Goal: Task Accomplishment & Management: Complete application form

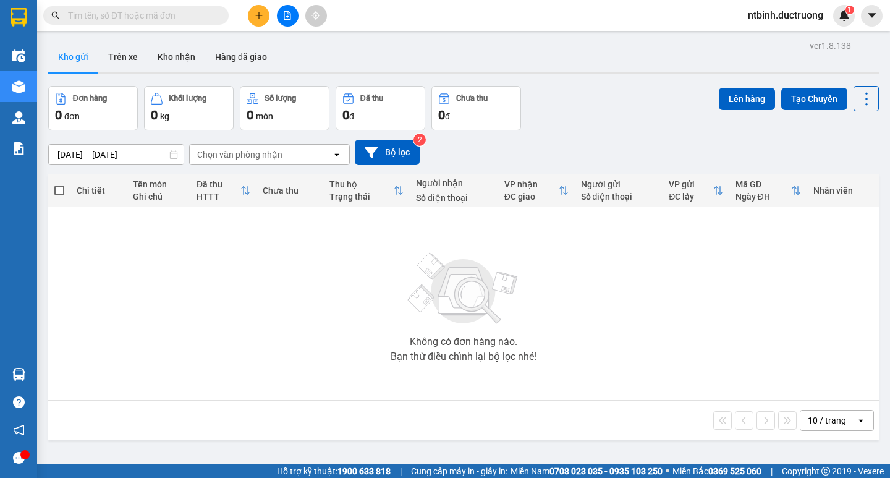
click at [258, 20] on button at bounding box center [259, 16] width 22 height 22
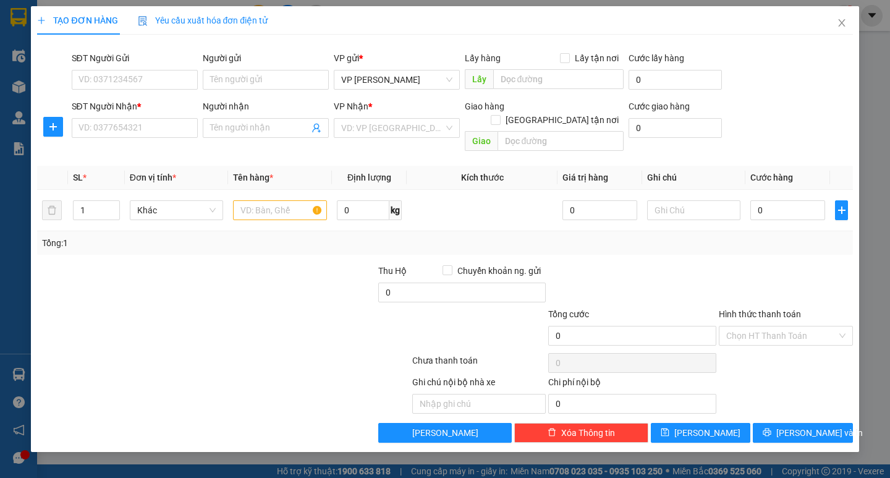
click at [167, 90] on div "SĐT Người Gửi VD: 0371234567" at bounding box center [135, 72] width 126 height 43
click at [167, 89] on input "SĐT Người Gửi" at bounding box center [135, 80] width 126 height 20
type input "0388692266"
click at [120, 127] on input "SĐT Người Nhận *" at bounding box center [135, 128] width 126 height 20
click at [98, 131] on input "0349710715" at bounding box center [135, 128] width 126 height 20
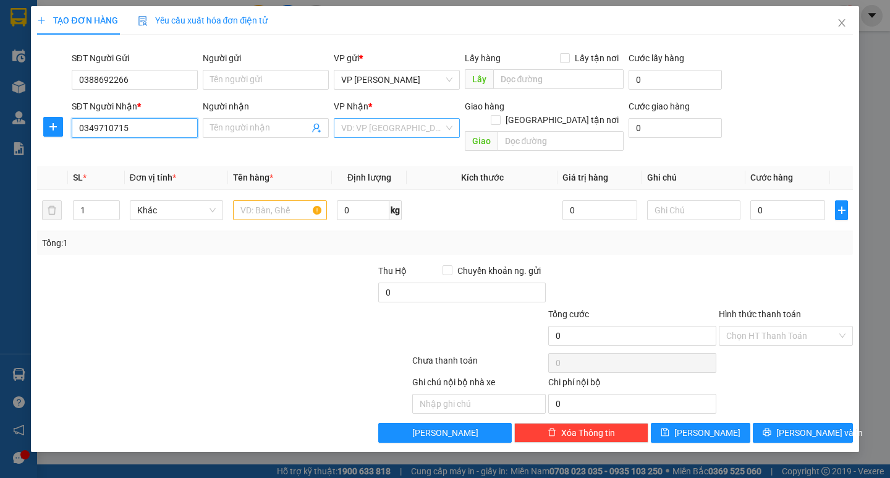
type input "0349710715"
click at [362, 133] on input "search" at bounding box center [392, 128] width 103 height 19
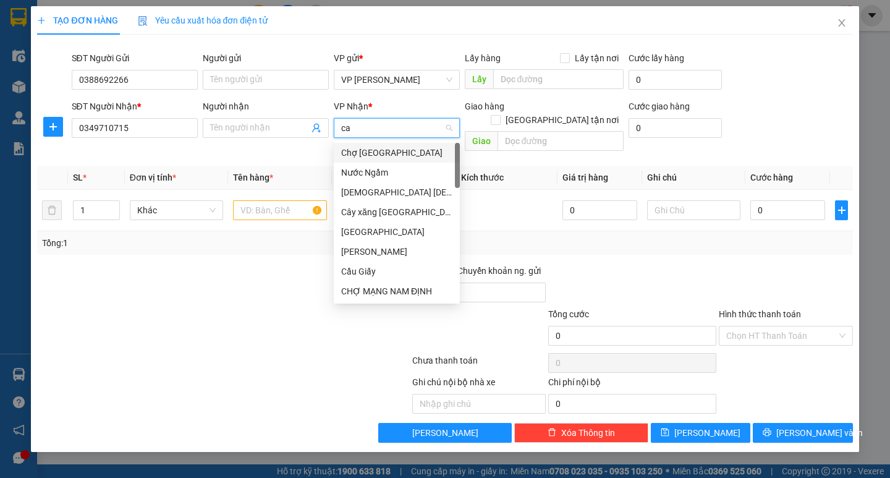
type input "cay"
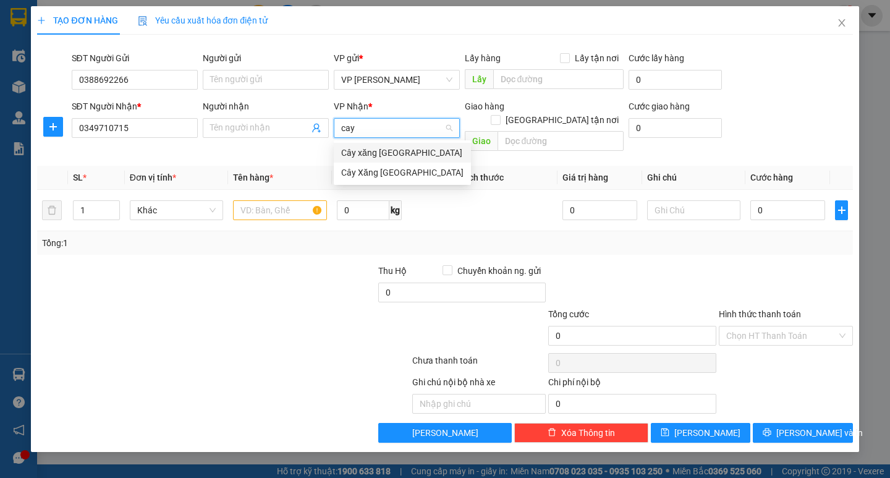
click at [402, 177] on div "Cây Xăng [GEOGRAPHIC_DATA]" at bounding box center [402, 173] width 122 height 14
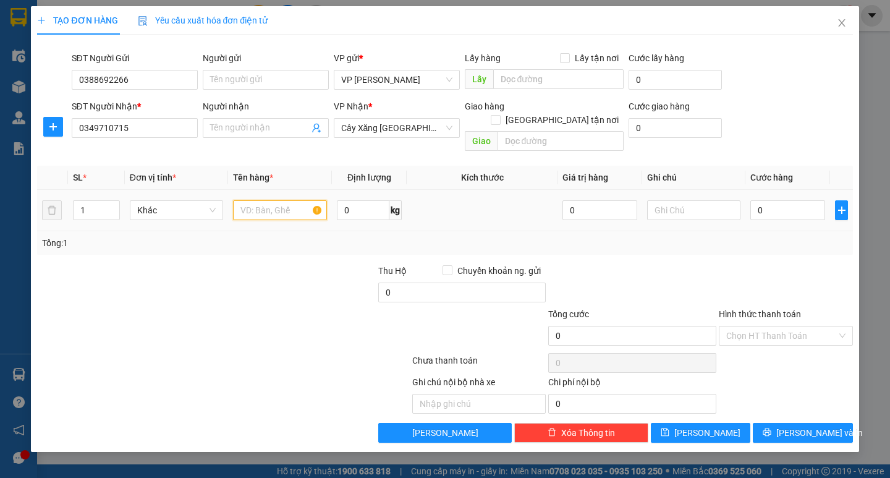
click at [284, 200] on input "text" at bounding box center [279, 210] width 93 height 20
type input "1 hộp"
click at [782, 200] on input "0" at bounding box center [788, 210] width 75 height 20
click at [751, 200] on input "0" at bounding box center [788, 210] width 75 height 20
type input "40"
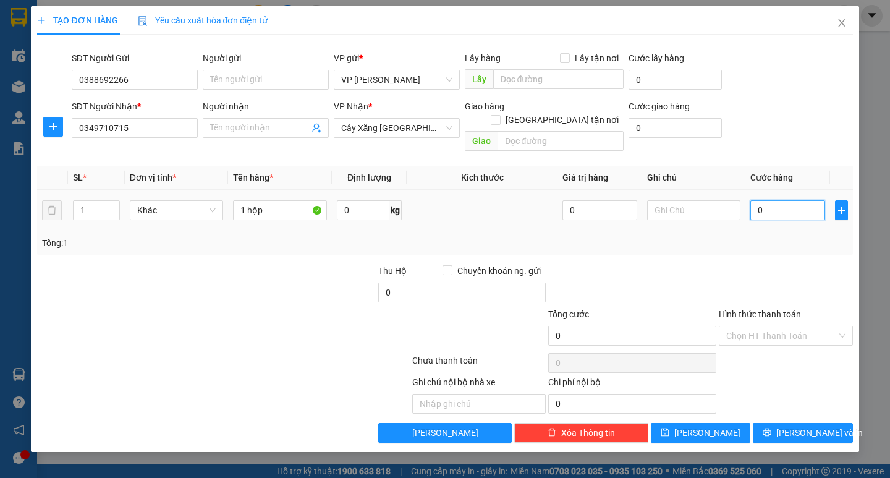
type input "40"
click at [761, 245] on div "Transit Pickup Surcharge Ids Transit Deliver Surcharge Ids Transit Deliver Surc…" at bounding box center [444, 244] width 815 height 398
type input "40.000"
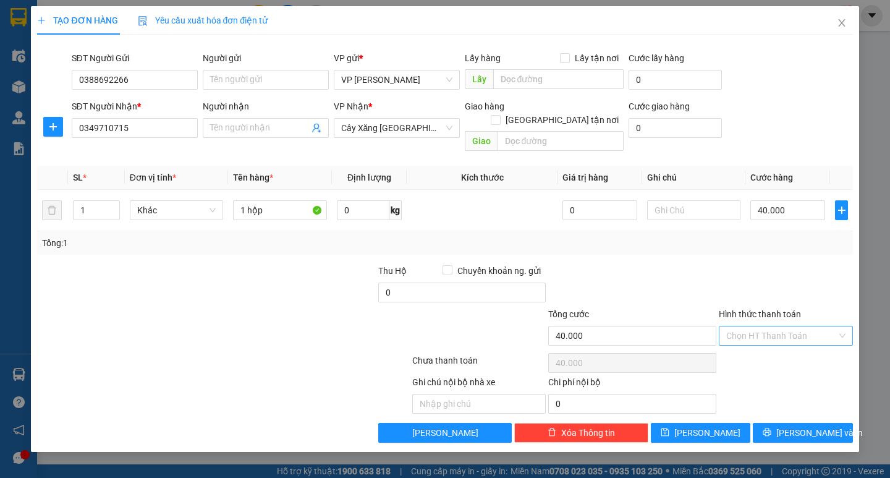
click at [790, 326] on input "Hình thức thanh toán" at bounding box center [781, 335] width 111 height 19
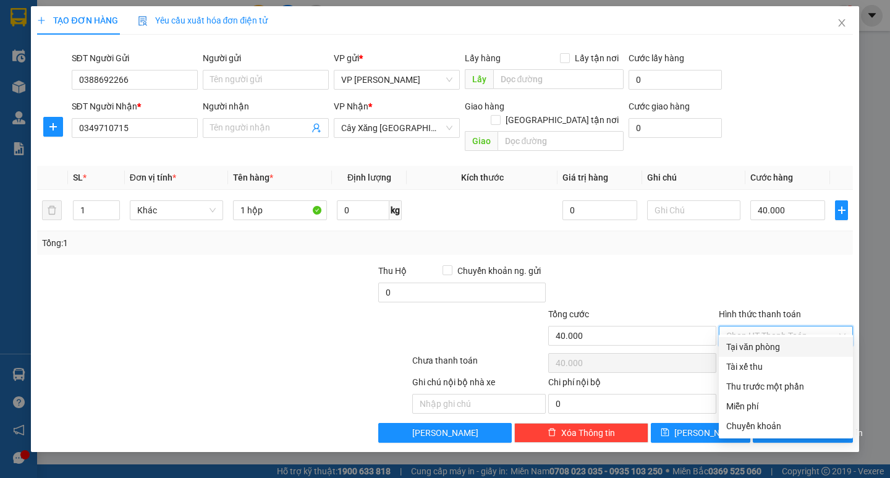
click at [783, 341] on div "Tại văn phòng" at bounding box center [785, 347] width 119 height 14
type input "0"
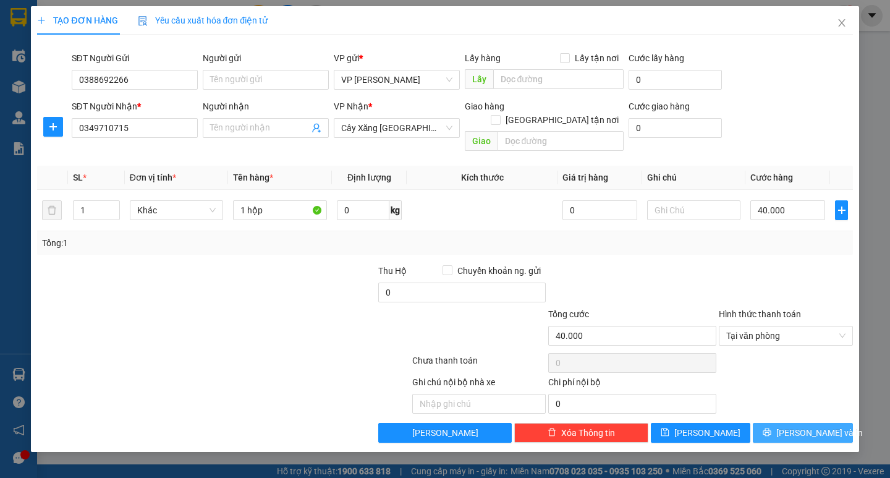
drag, startPoint x: 785, startPoint y: 404, endPoint x: 791, endPoint y: 412, distance: 9.8
click at [785, 406] on div "Transit Pickup Surcharge Ids Transit Deliver Surcharge Ids Transit Deliver Surc…" at bounding box center [444, 244] width 815 height 398
click at [791, 423] on button "[PERSON_NAME] và In" at bounding box center [803, 433] width 100 height 20
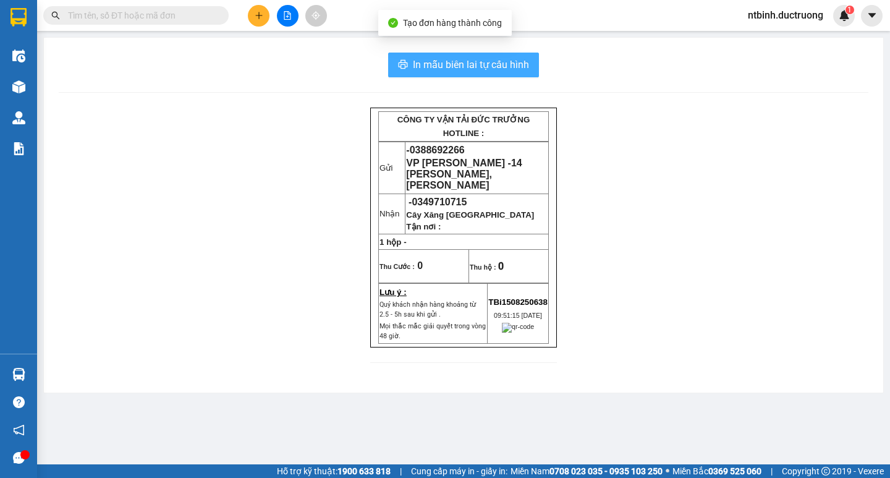
click at [461, 68] on span "In mẫu biên lai tự cấu hình" at bounding box center [471, 64] width 116 height 15
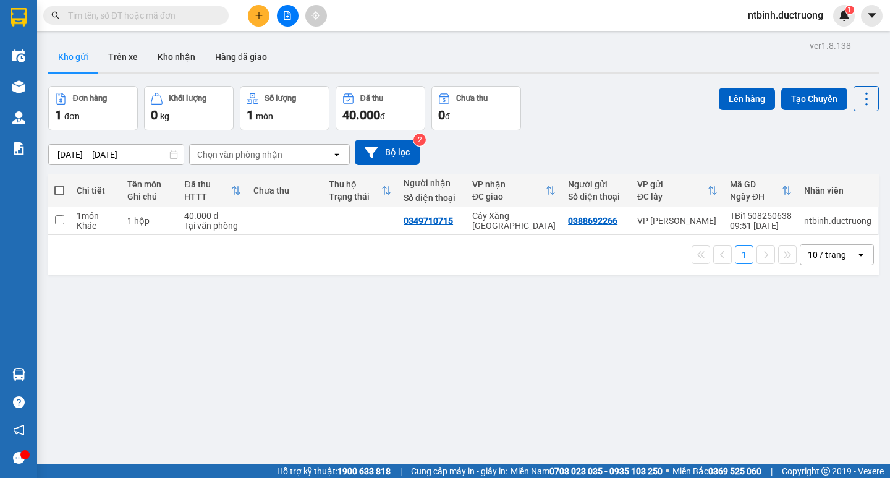
drag, startPoint x: 481, startPoint y: 199, endPoint x: 436, endPoint y: 221, distance: 49.8
click at [480, 193] on div "ĐC giao" at bounding box center [509, 197] width 74 height 10
drag, startPoint x: 436, startPoint y: 221, endPoint x: 421, endPoint y: 233, distance: 19.4
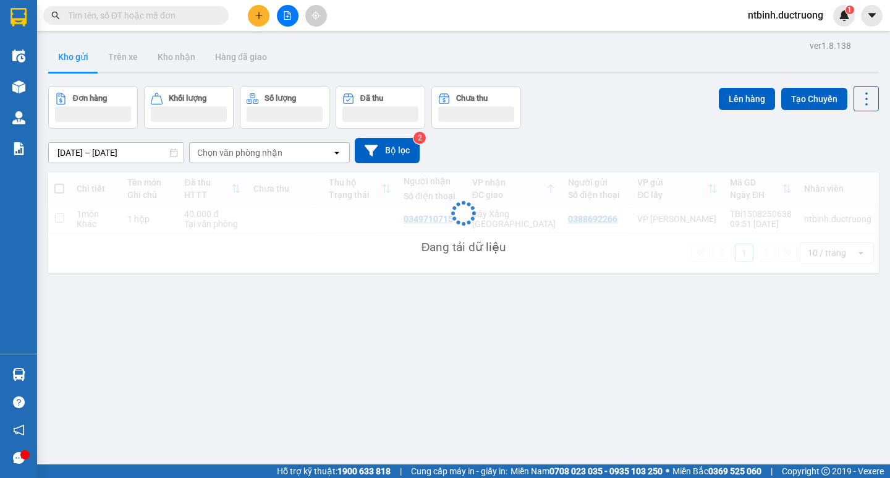
drag, startPoint x: 421, startPoint y: 233, endPoint x: 325, endPoint y: 271, distance: 103.2
click at [325, 271] on div "Đang tải dữ liệu" at bounding box center [463, 222] width 831 height 100
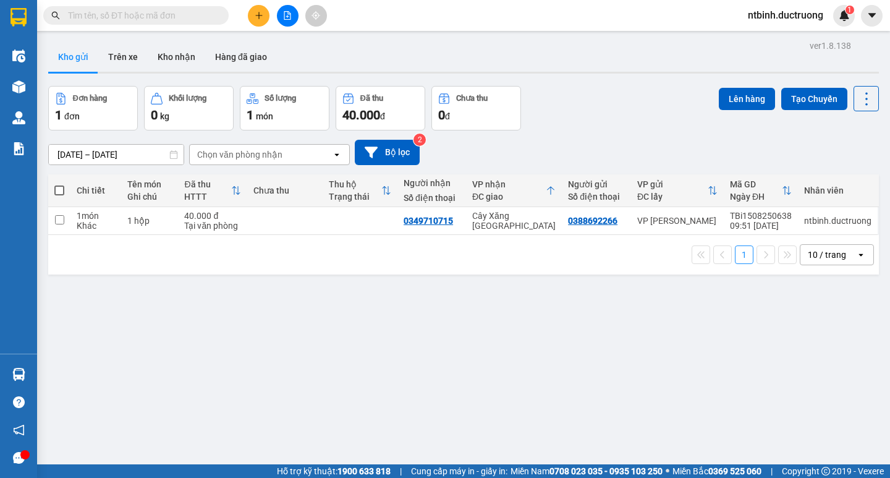
click at [279, 122] on div "1 món" at bounding box center [285, 114] width 76 height 17
click at [268, 15] on button at bounding box center [259, 16] width 22 height 22
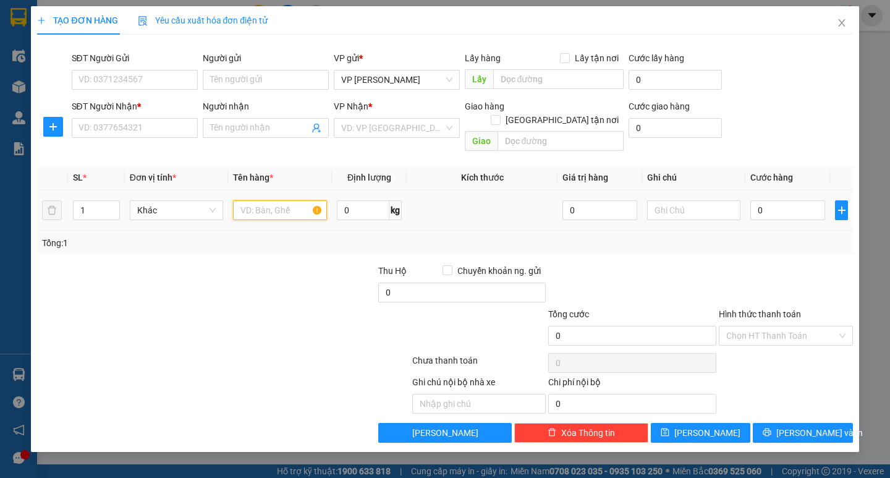
click at [265, 200] on input "text" at bounding box center [279, 210] width 93 height 20
type input "1 catong"
click at [778, 203] on input "0" at bounding box center [788, 210] width 75 height 20
click at [755, 202] on input "0" at bounding box center [788, 210] width 75 height 20
type input "50"
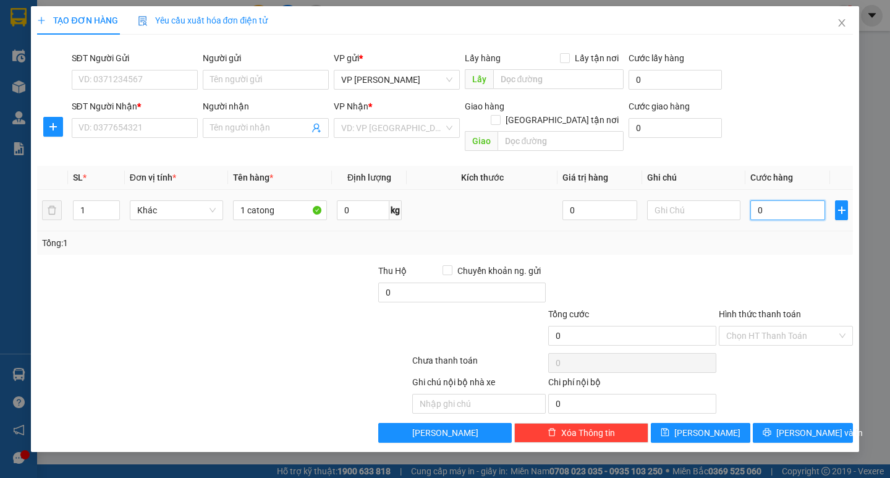
type input "50"
click at [751, 215] on td "50" at bounding box center [788, 210] width 85 height 41
type input "50.000"
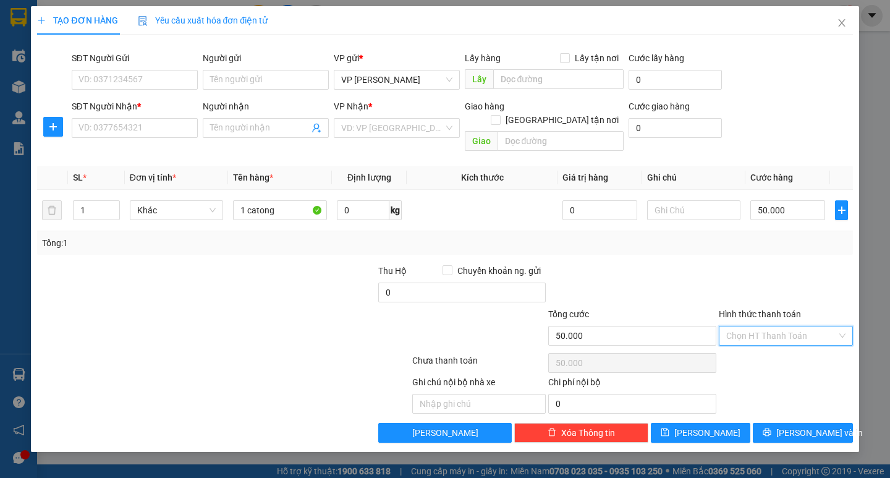
click at [793, 326] on input "Hình thức thanh toán" at bounding box center [781, 335] width 111 height 19
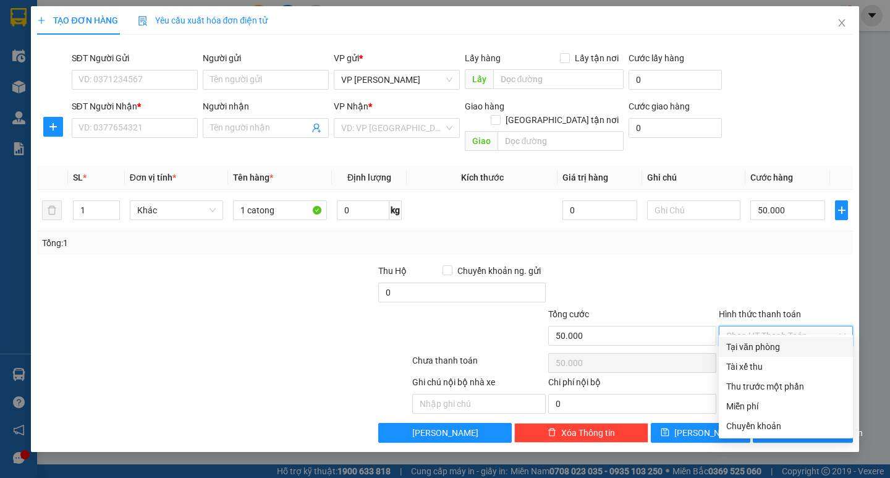
click at [782, 353] on div "Tại văn phòng" at bounding box center [785, 347] width 119 height 14
type input "0"
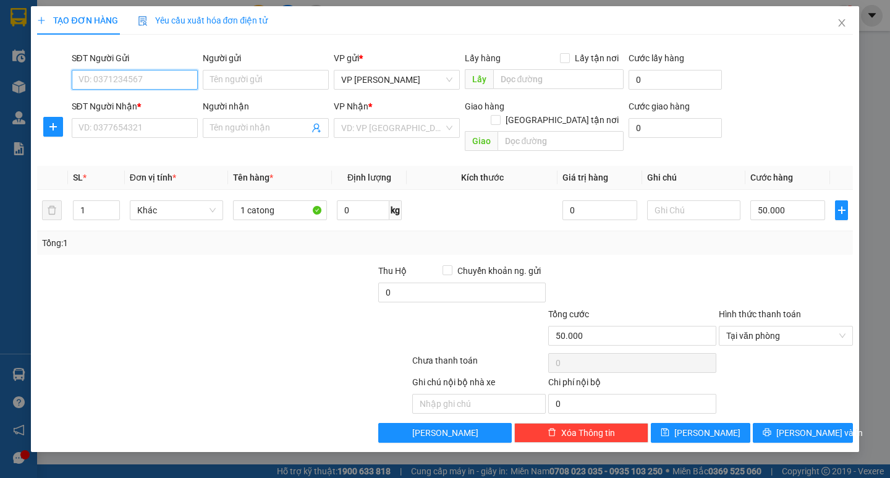
click at [114, 74] on input "SĐT Người Gửi" at bounding box center [135, 80] width 126 height 20
click at [135, 98] on div "0367671884" at bounding box center [134, 105] width 111 height 14
type input "0367671884"
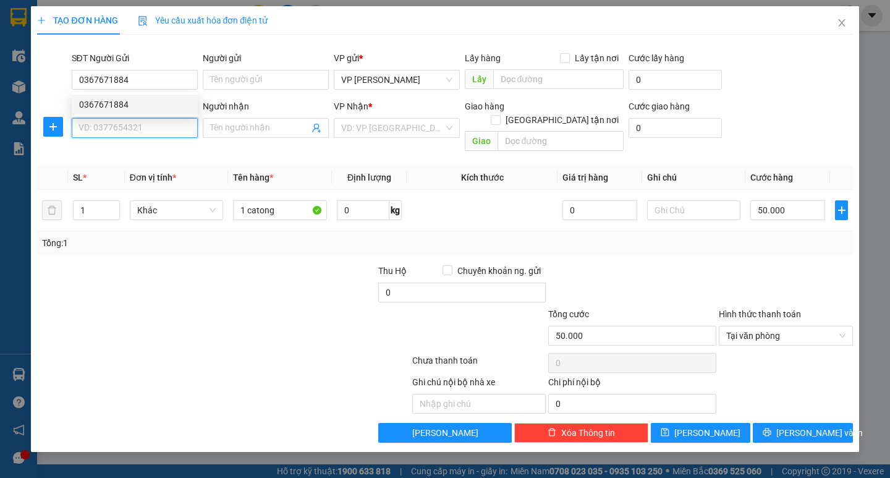
click at [138, 130] on input "SĐT Người Nhận *" at bounding box center [135, 128] width 126 height 20
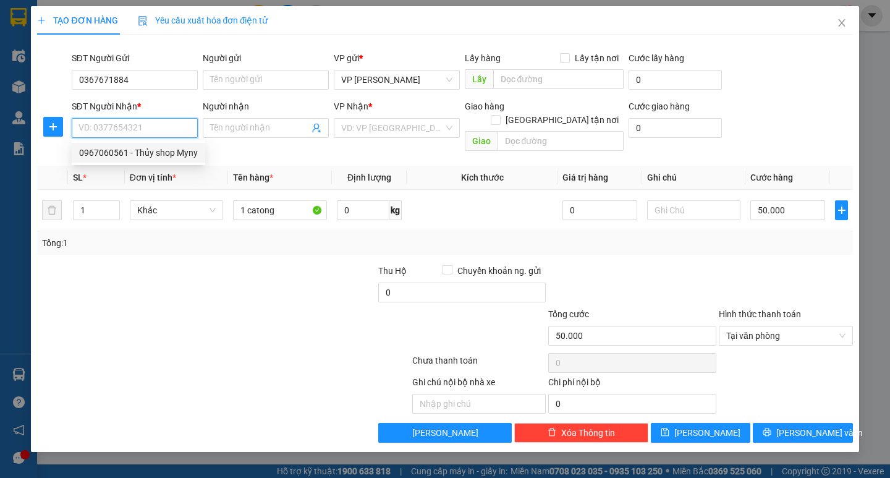
click at [144, 148] on div "0967060561 - Thủy shop Myny" at bounding box center [138, 153] width 119 height 14
type input "0967060561"
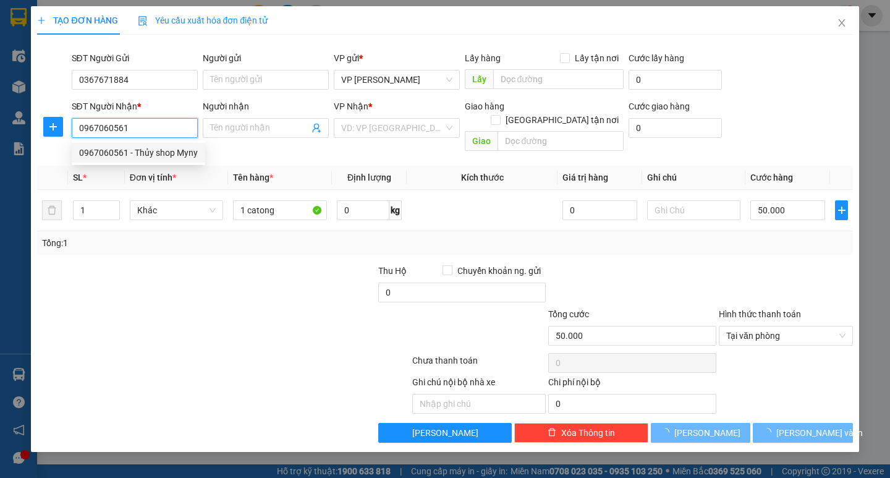
type input "Thủy shop Myny"
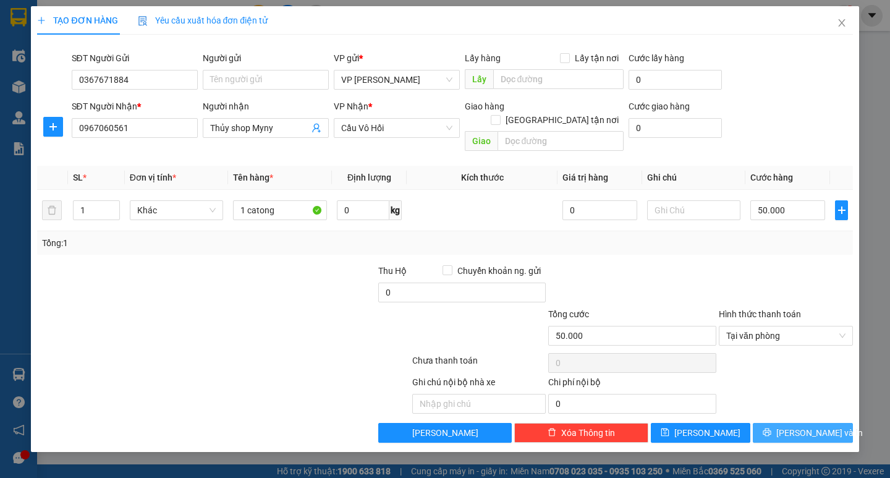
click at [796, 426] on span "[PERSON_NAME] và In" at bounding box center [819, 433] width 87 height 14
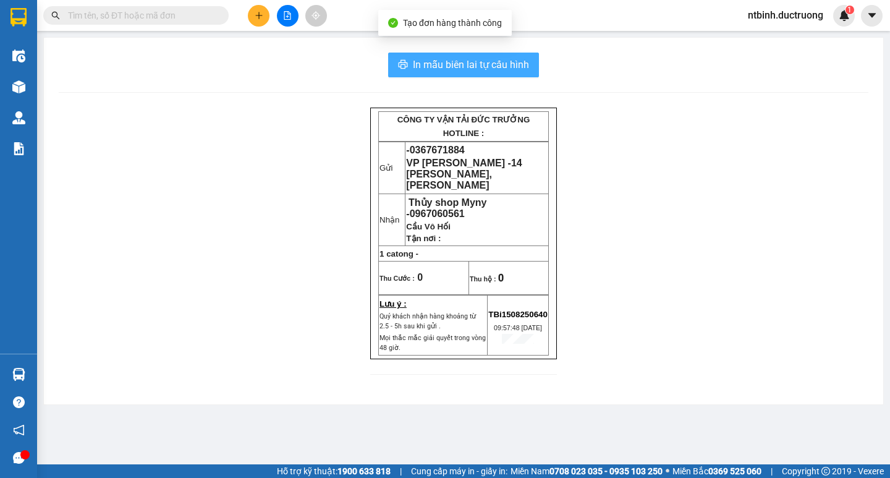
click at [512, 74] on button "In mẫu biên lai tự cấu hình" at bounding box center [463, 65] width 151 height 25
